Goal: Navigation & Orientation: Find specific page/section

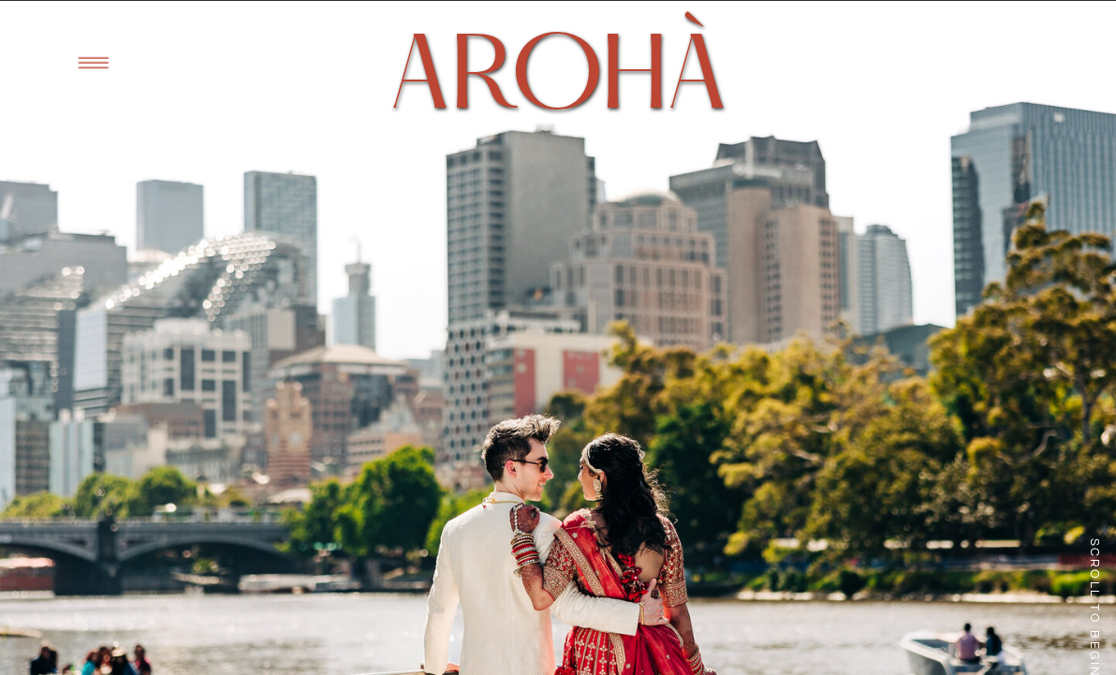
click at [105, 52] on icon at bounding box center [93, 63] width 46 height 44
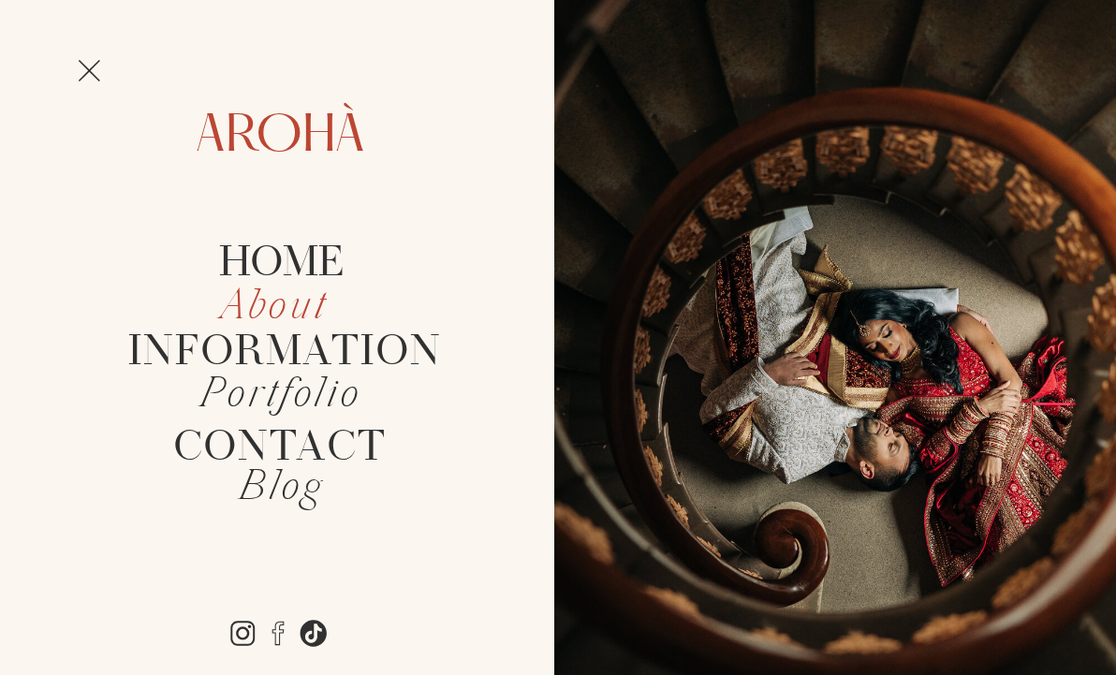
click at [304, 312] on icon "About" at bounding box center [274, 307] width 107 height 55
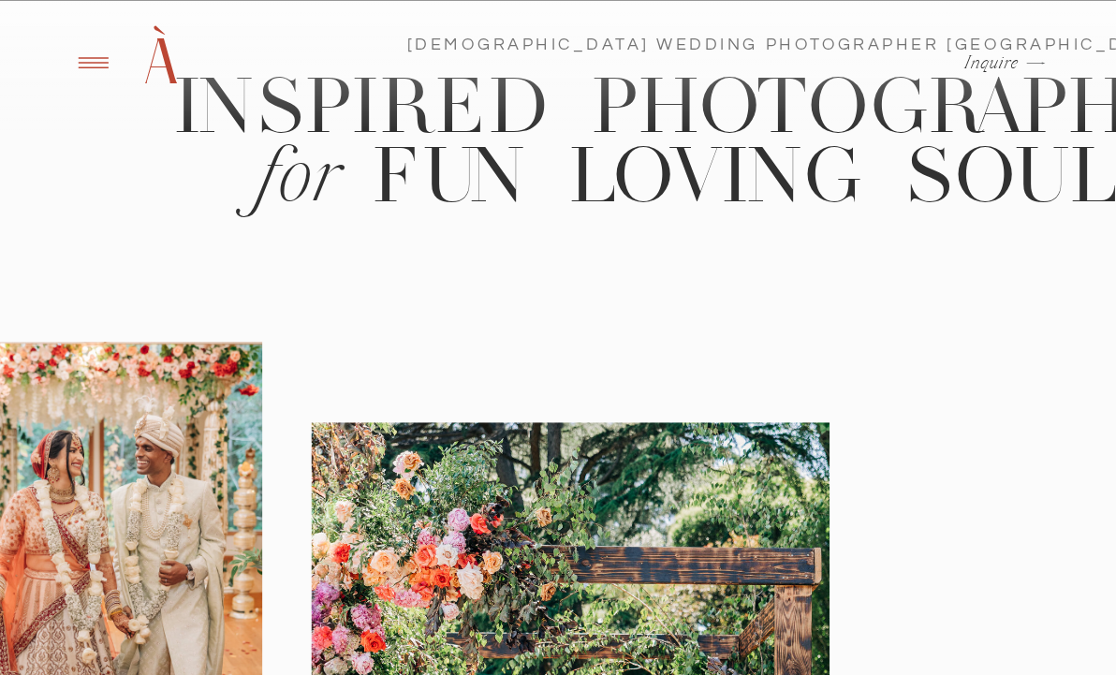
scroll to position [1206, 0]
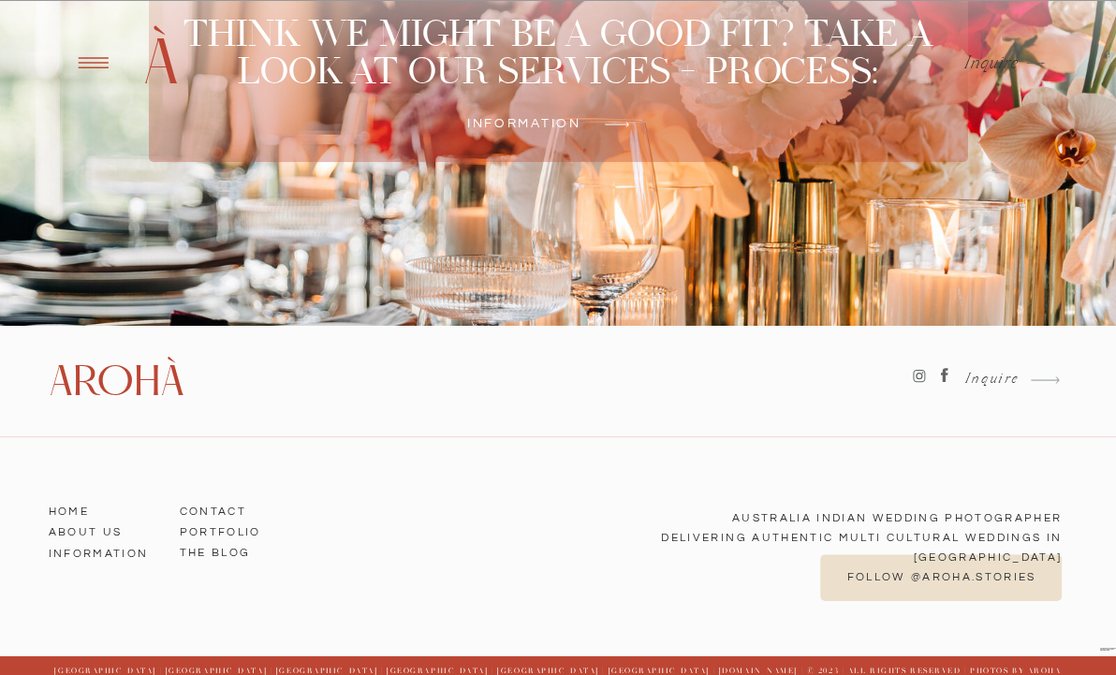
scroll to position [5347, 0]
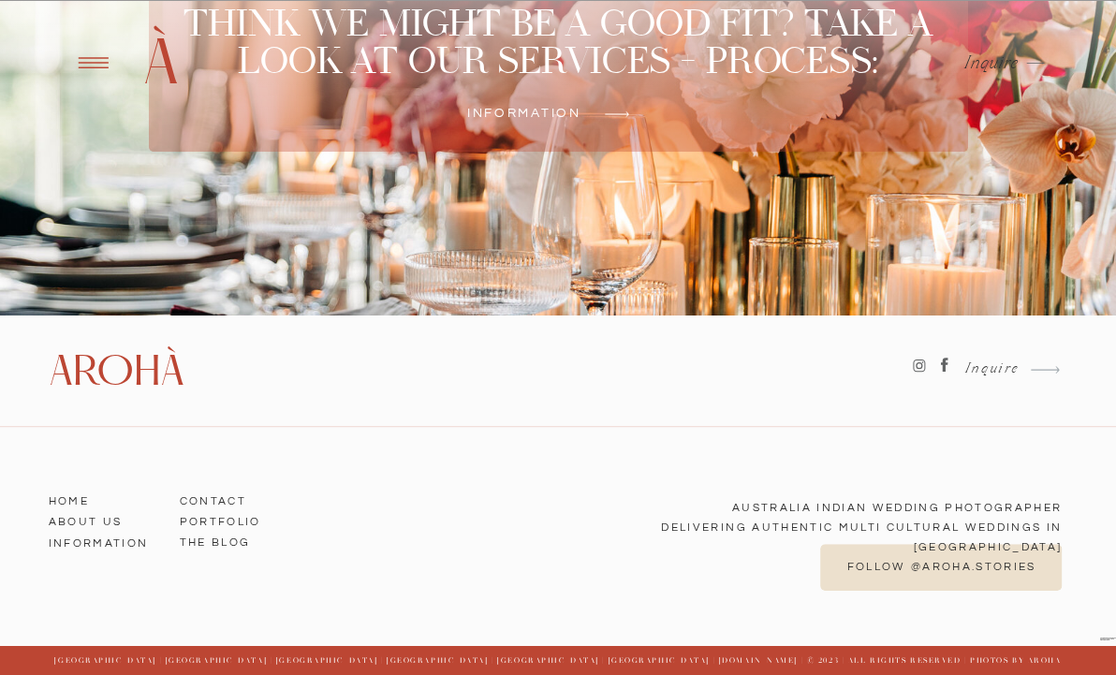
click at [106, 525] on h3 "ABOUT US" at bounding box center [102, 519] width 106 height 17
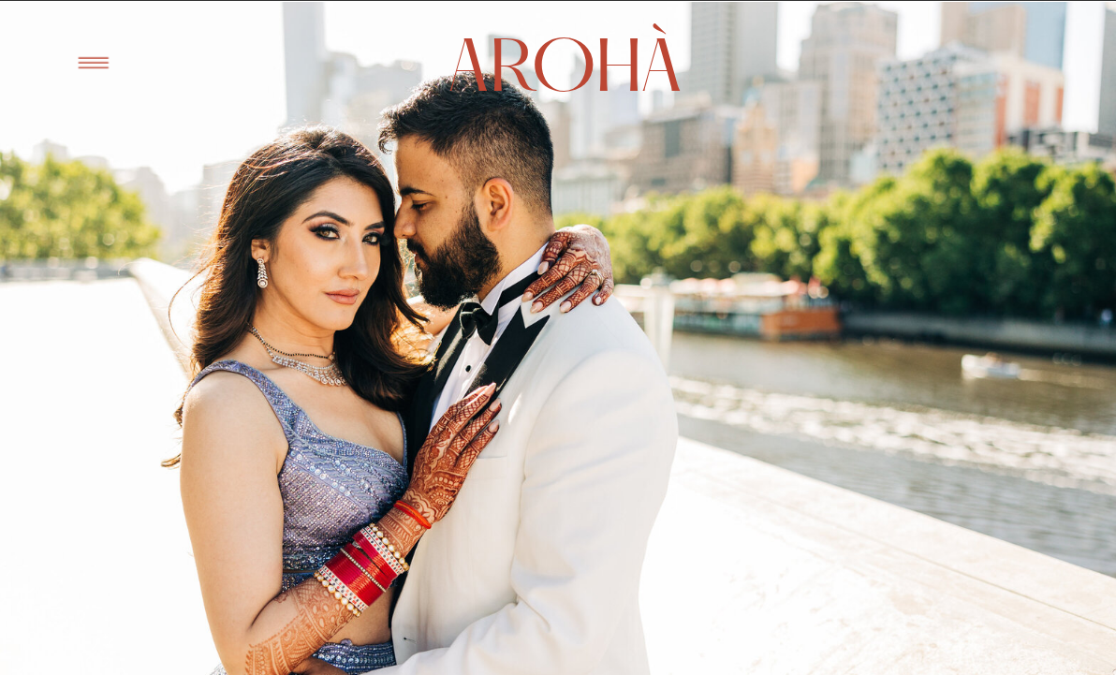
click at [92, 55] on icon at bounding box center [93, 63] width 46 height 44
